Goal: Find specific page/section: Find specific page/section

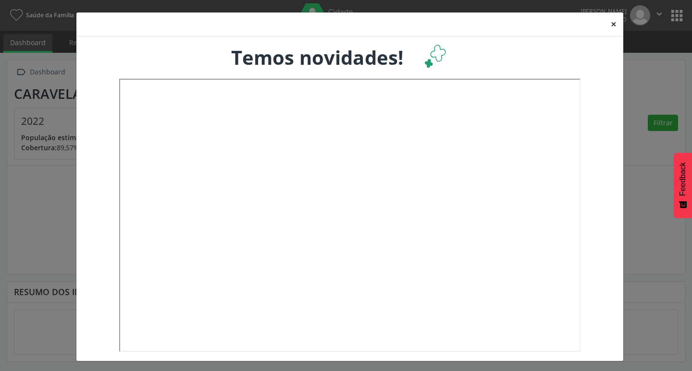
click at [610, 18] on button "×" at bounding box center [613, 24] width 19 height 24
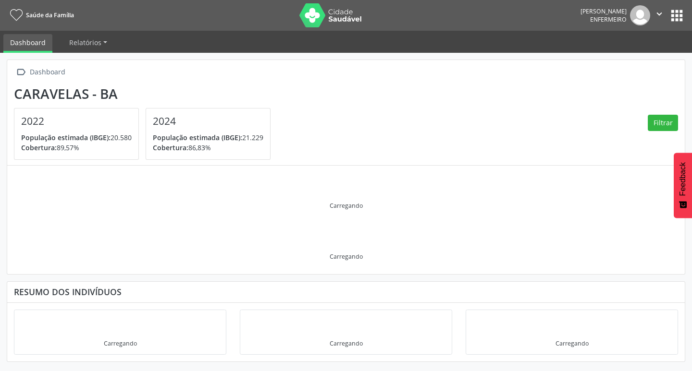
click at [682, 18] on button "apps" at bounding box center [676, 15] width 17 height 17
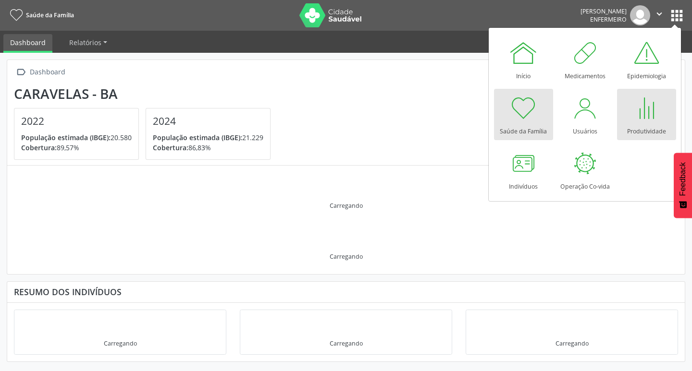
click at [642, 108] on div at bounding box center [646, 108] width 29 height 29
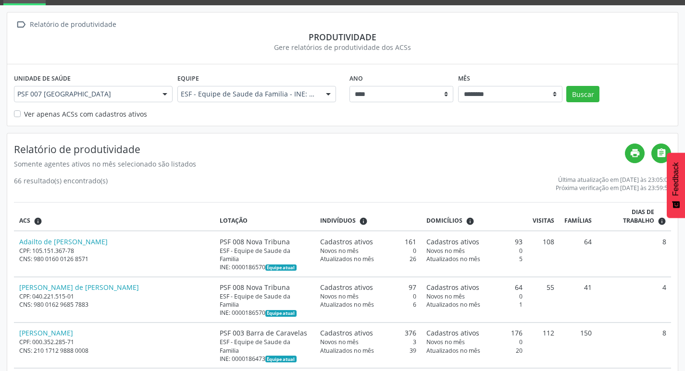
scroll to position [48, 0]
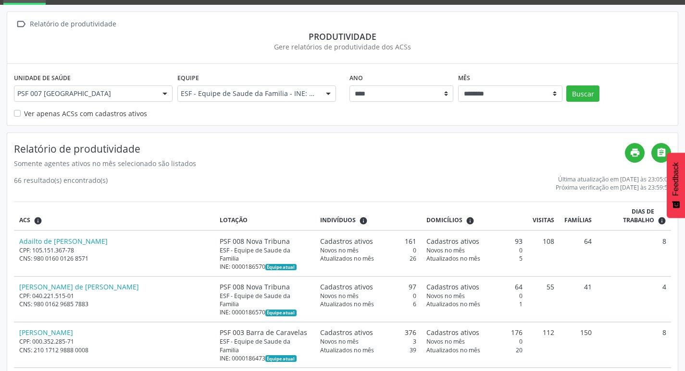
click at [42, 115] on label "Ver apenas ACSs com cadastros ativos" at bounding box center [85, 114] width 123 height 10
click at [571, 91] on button "Buscar" at bounding box center [582, 94] width 33 height 16
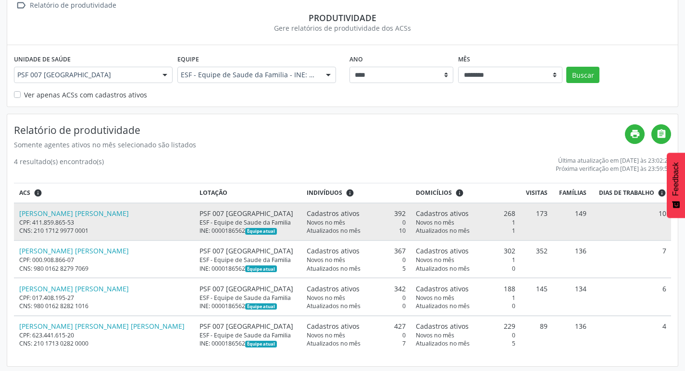
scroll to position [69, 0]
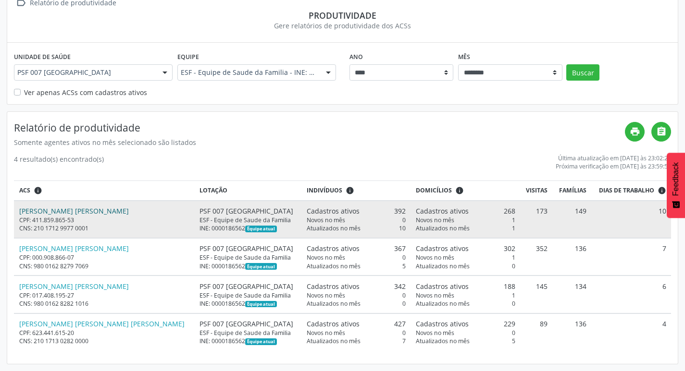
click at [60, 210] on link "Irinea Lima Santos" at bounding box center [74, 211] width 110 height 9
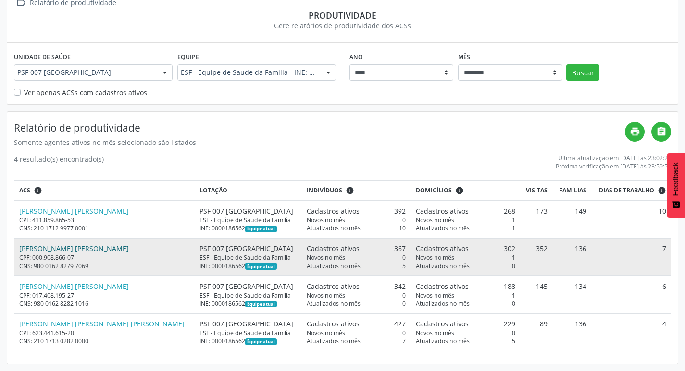
click at [35, 247] on link "Lilian Aparecida Silva Sanches" at bounding box center [74, 248] width 110 height 9
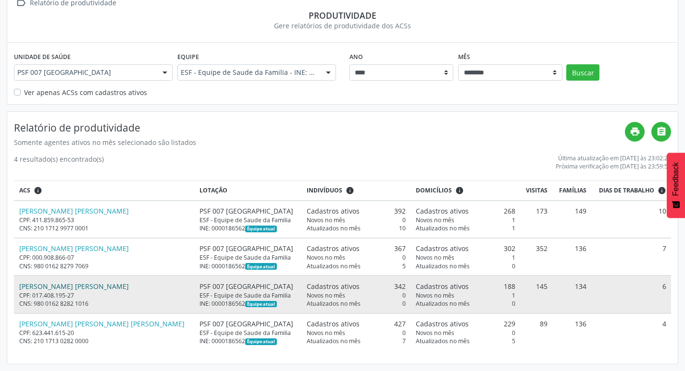
click at [72, 284] on link "Marcus Vinicius Santos Pereira" at bounding box center [74, 286] width 110 height 9
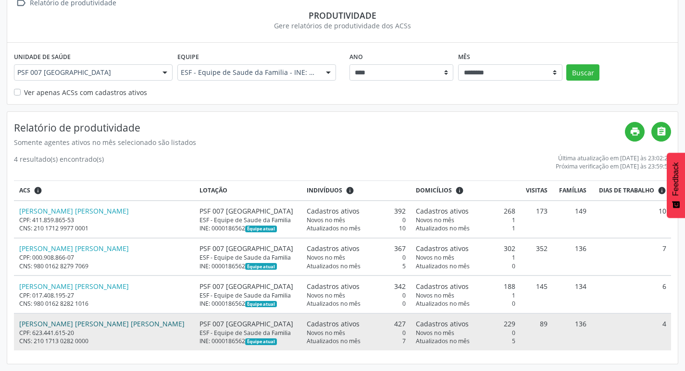
click at [69, 326] on link "Maria da Paz Mendes da Silva" at bounding box center [101, 323] width 165 height 9
